Goal: Information Seeking & Learning: Learn about a topic

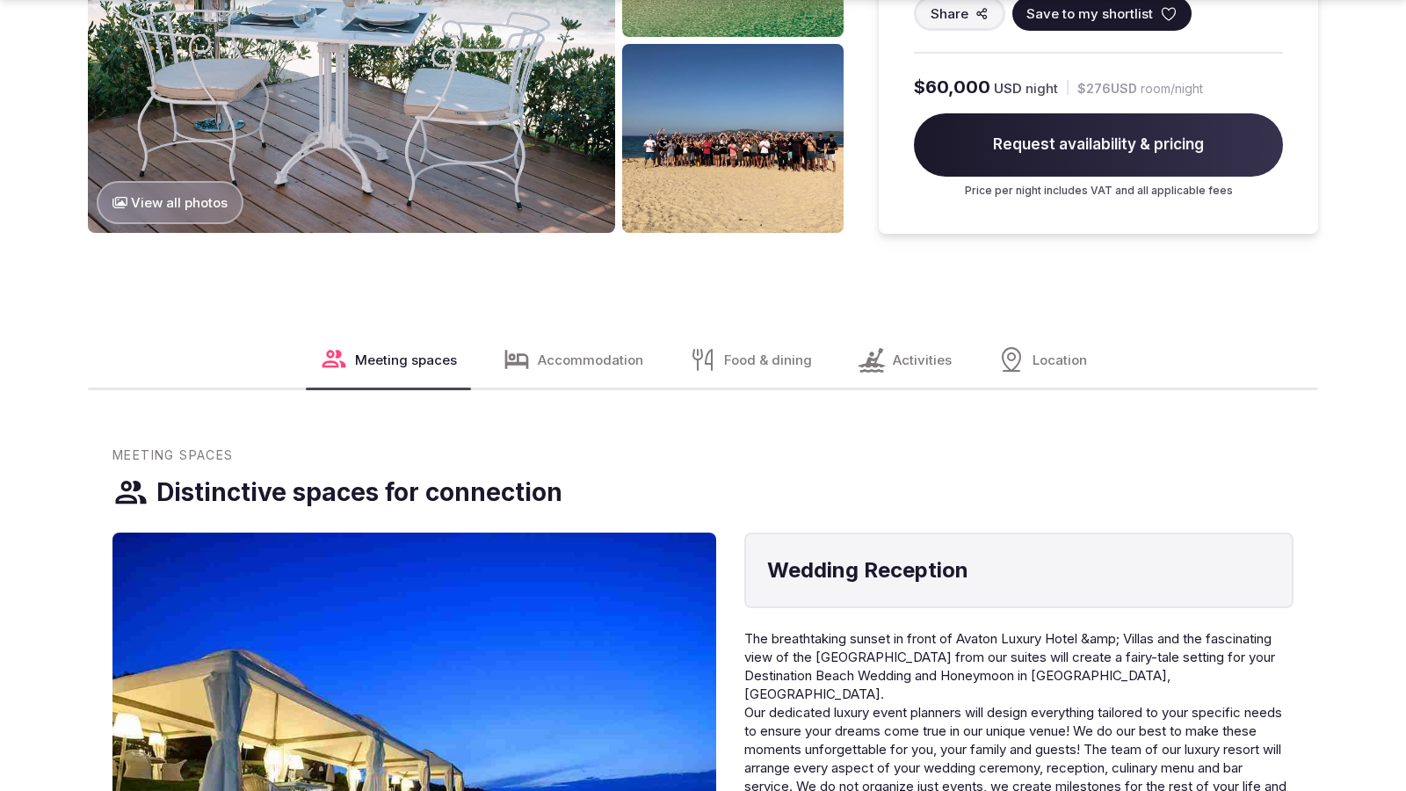
scroll to position [2963, 0]
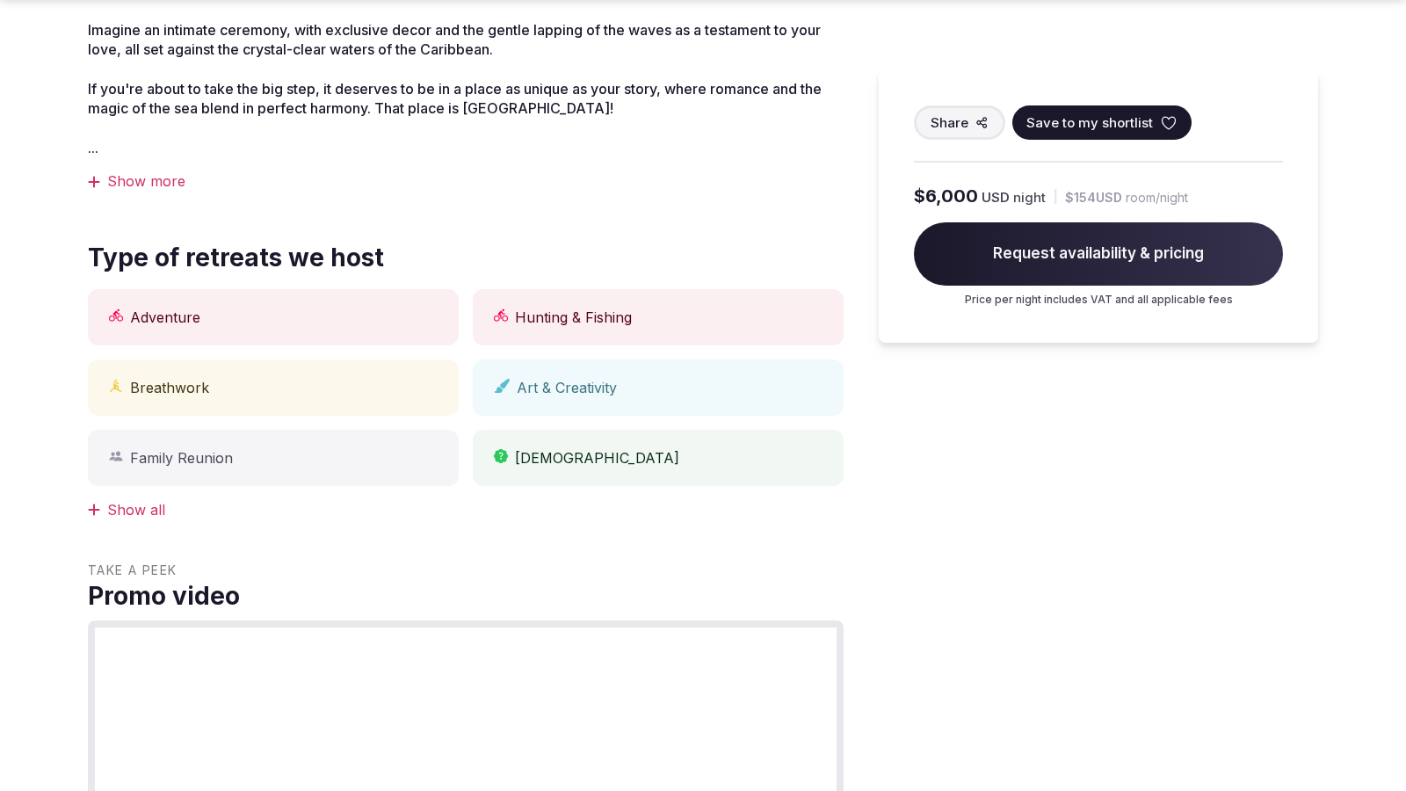
scroll to position [1455, 0]
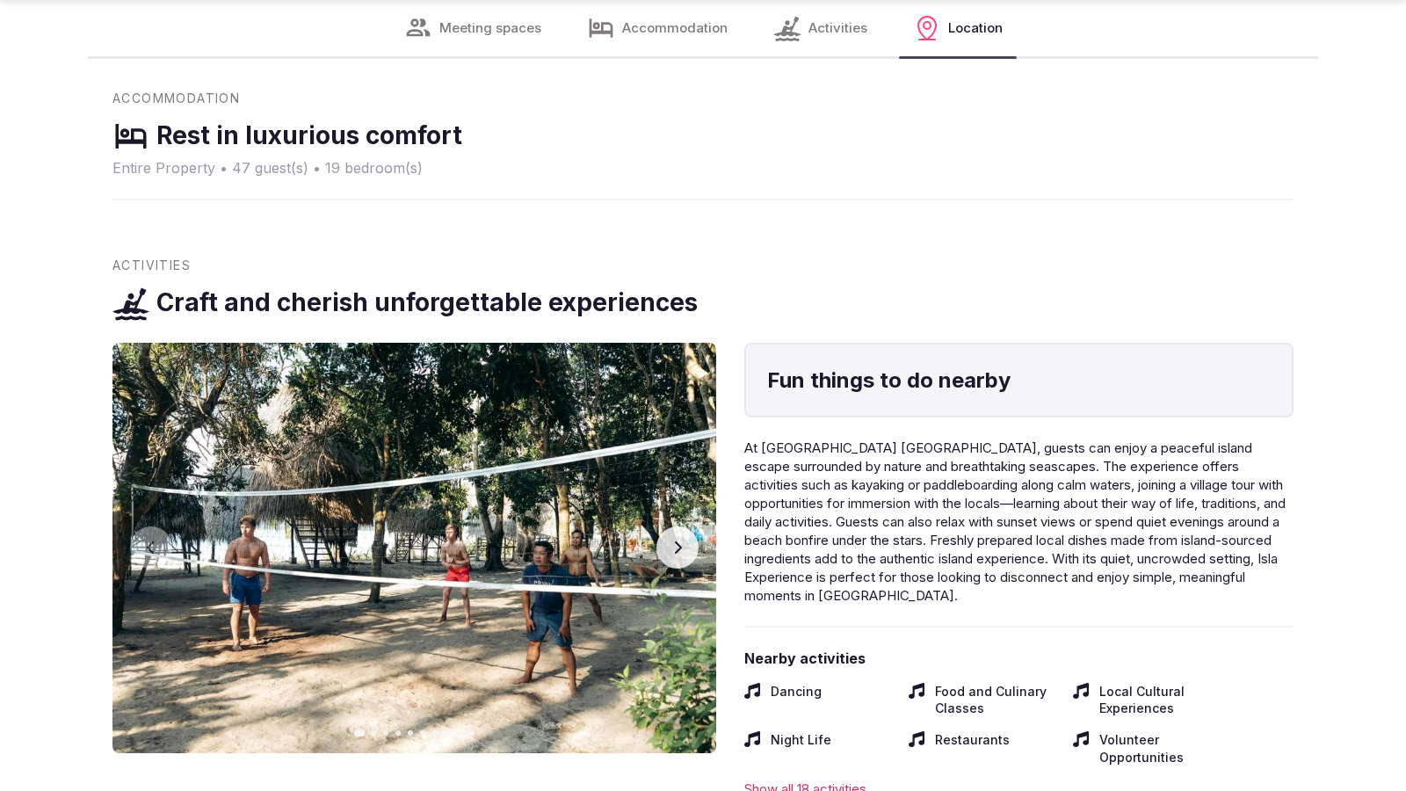
scroll to position [2904, 0]
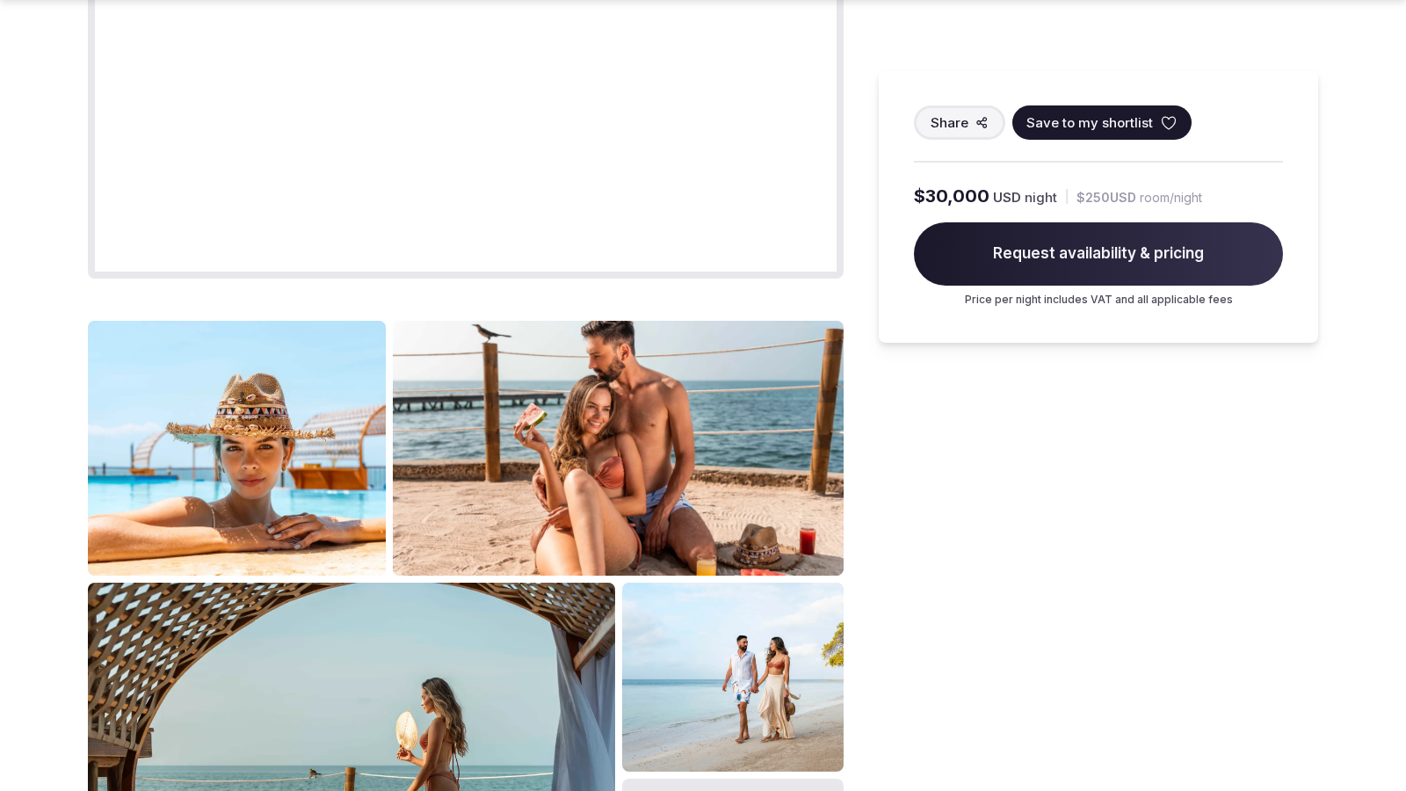
scroll to position [2209, 0]
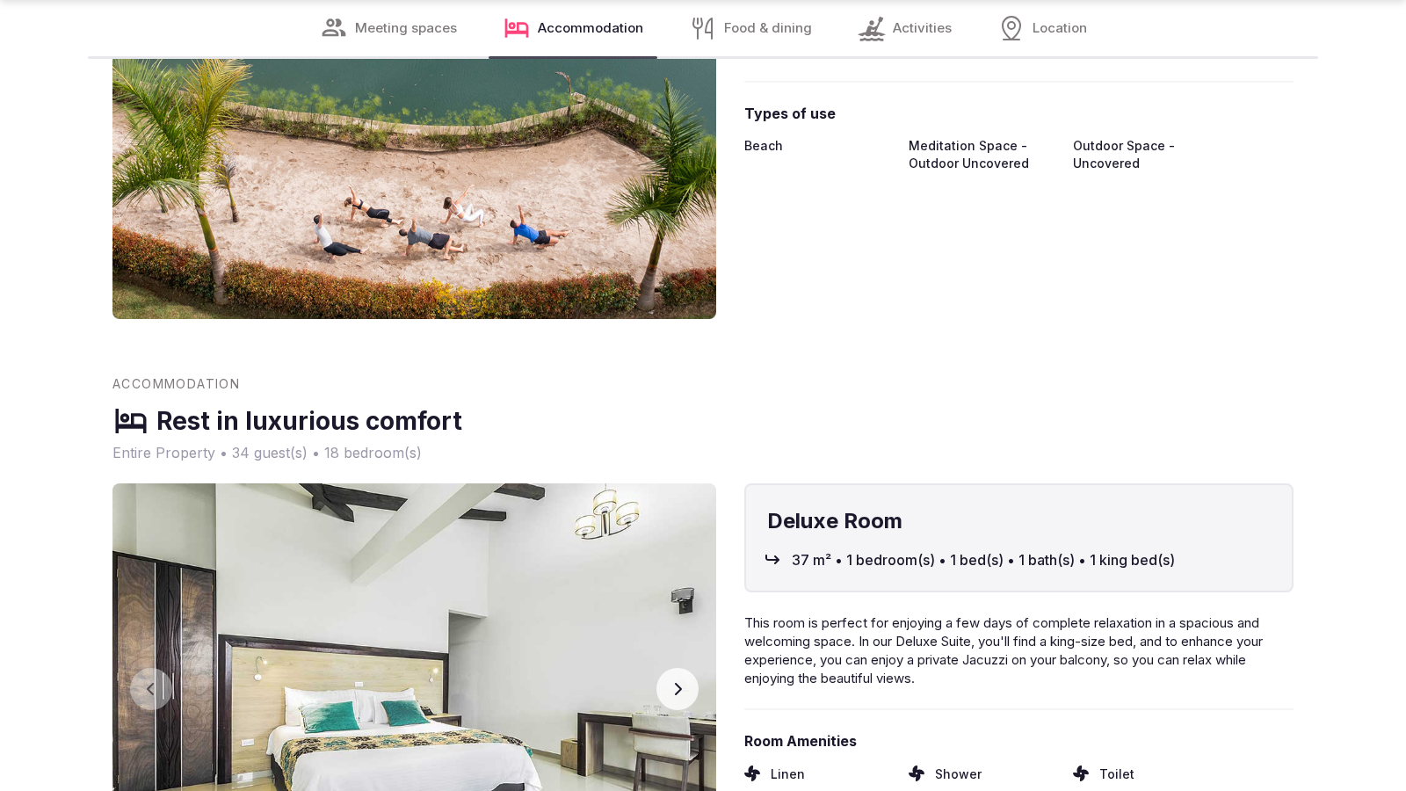
scroll to position [2904, 0]
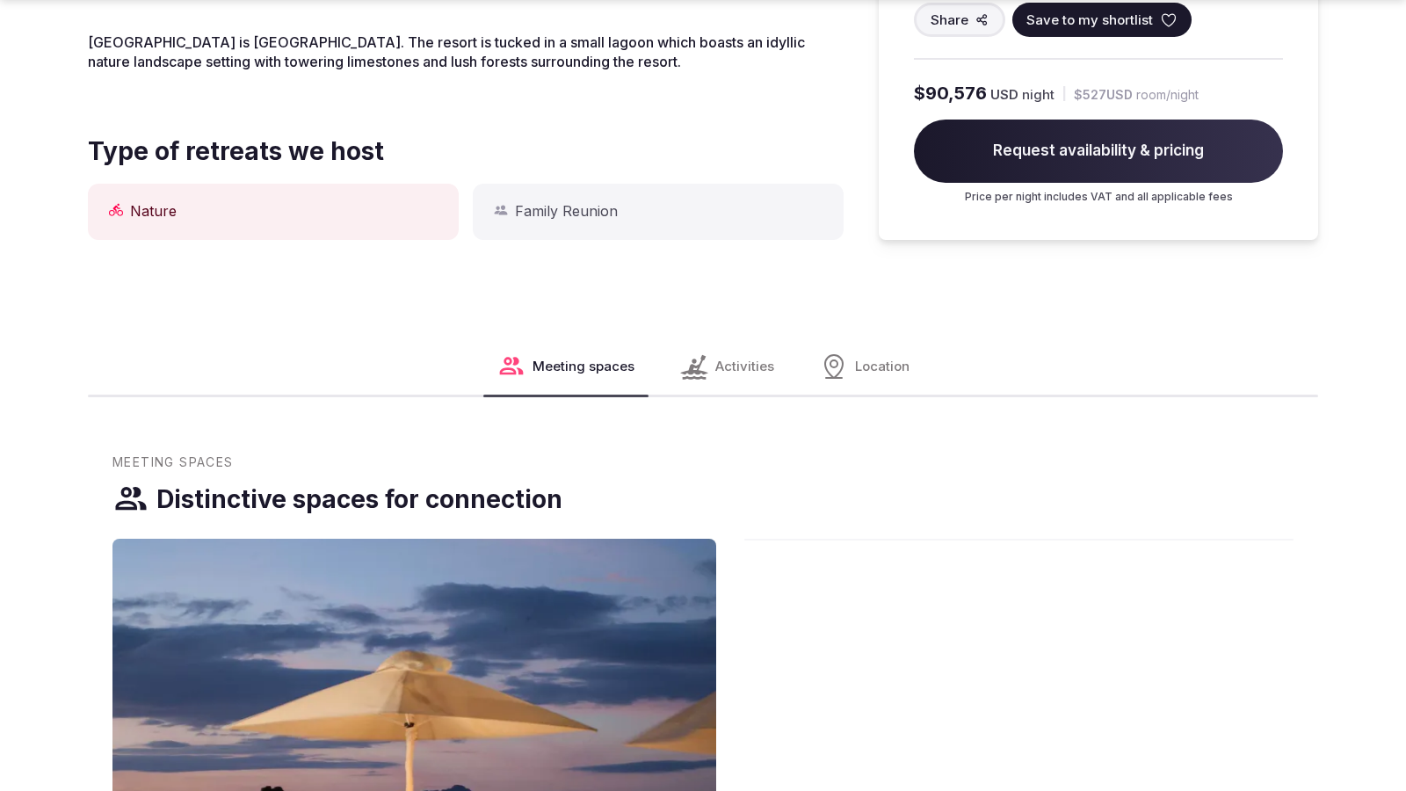
scroll to position [2150, 0]
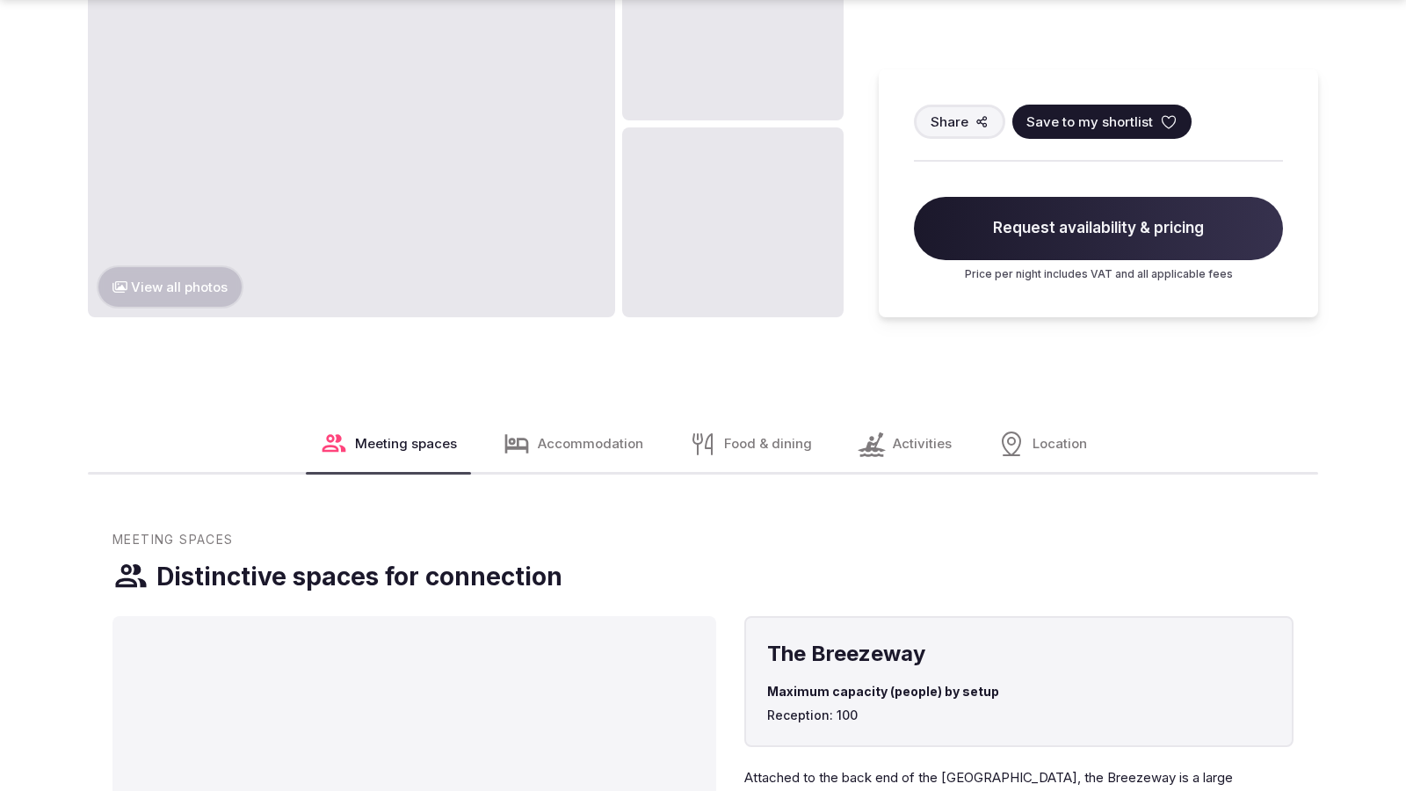
scroll to position [2209, 0]
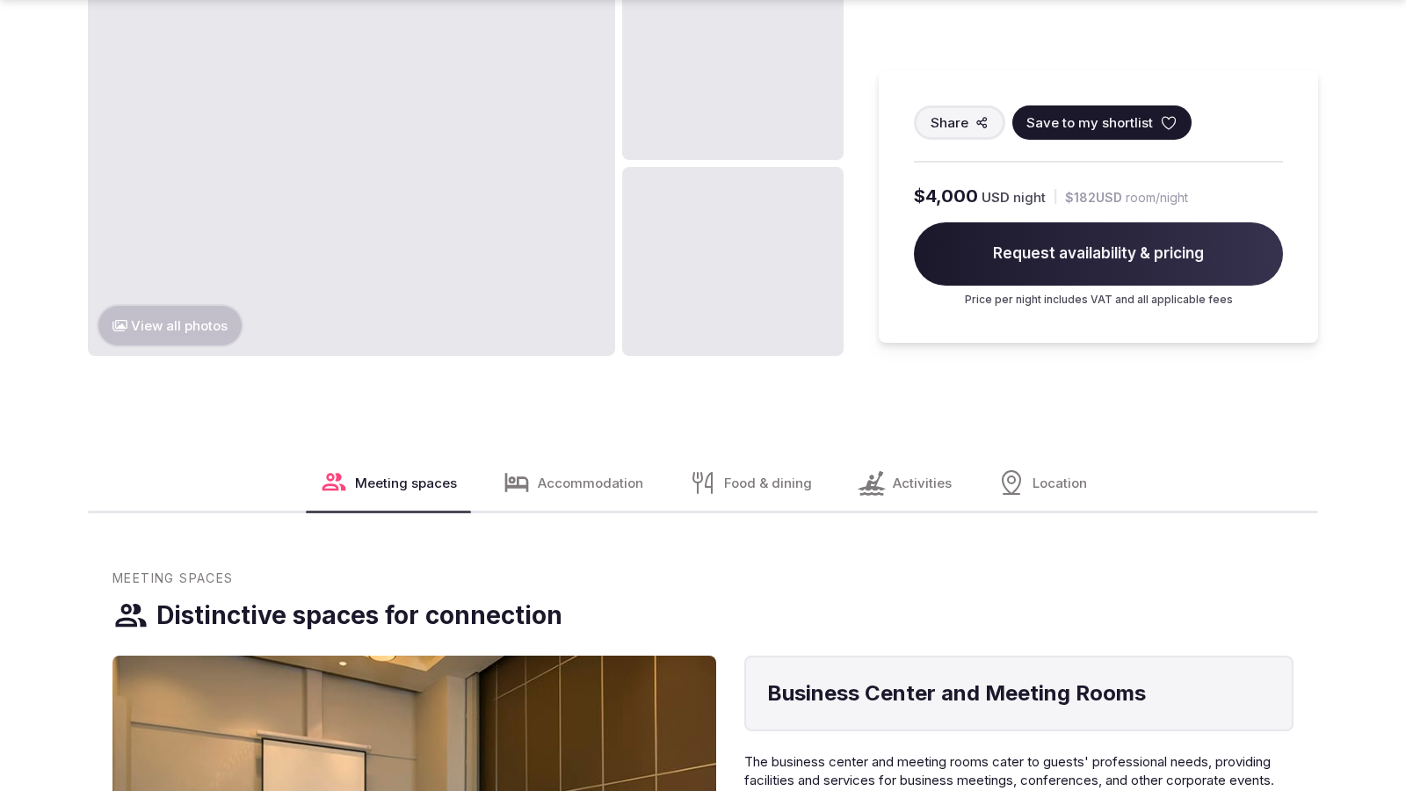
scroll to position [2209, 0]
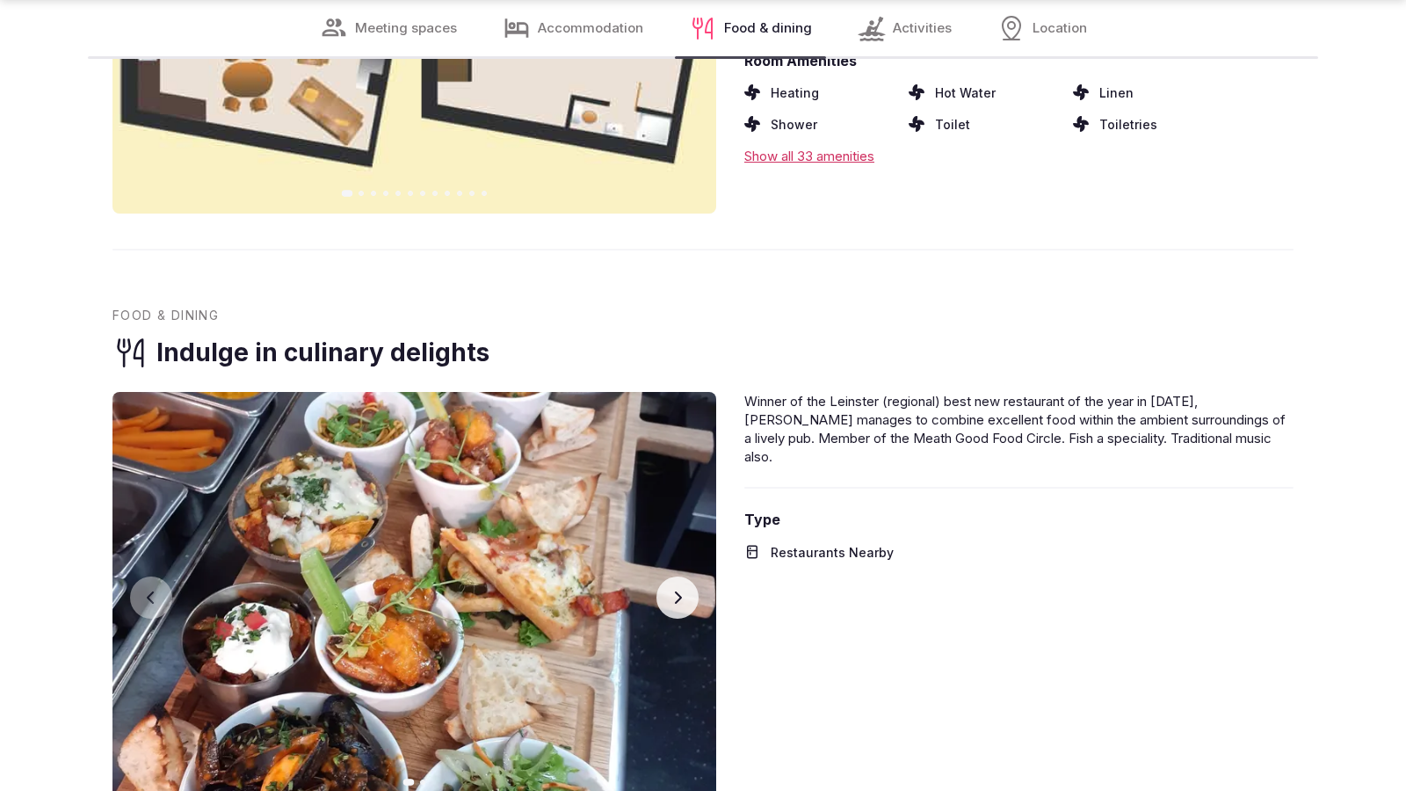
scroll to position [2845, 0]
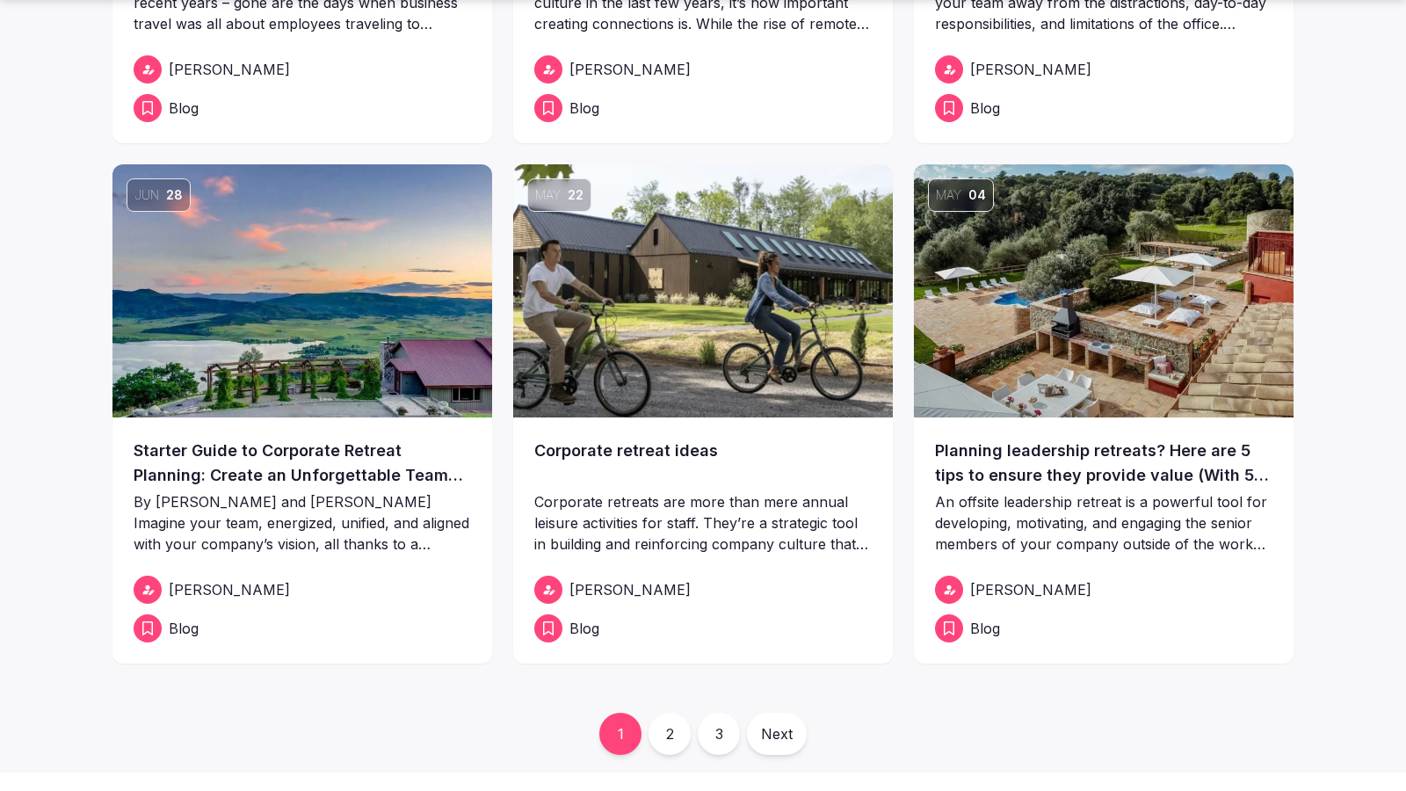
scroll to position [1271, 0]
